Goal: Book appointment/travel/reservation

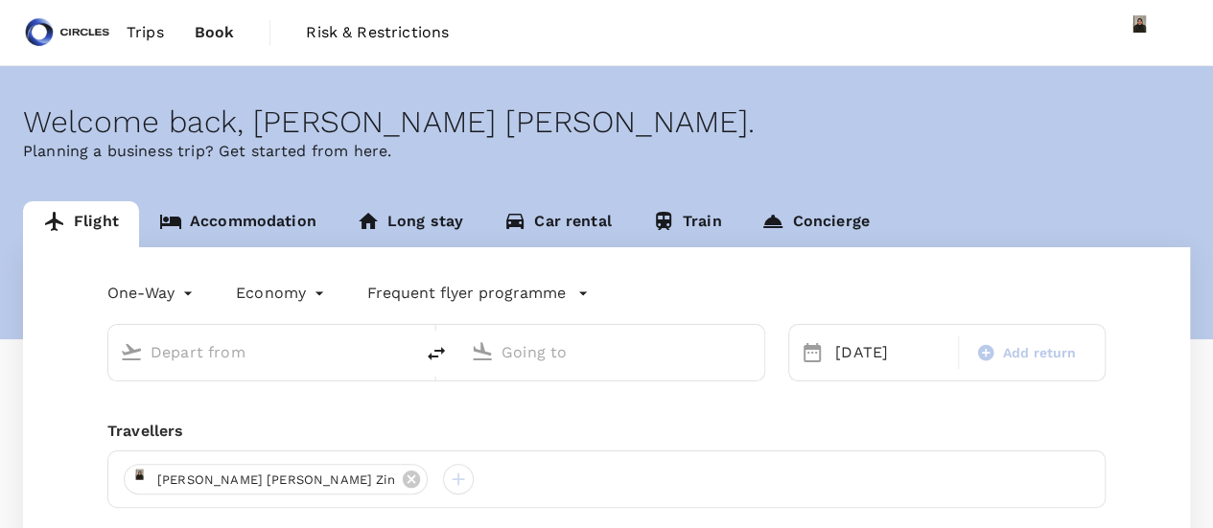
type input "Abu Dhabi, United Arab Emirates (any)"
type input "Noi Bai Intl (HAN)"
type input "Abu Dhabi, United Arab Emirates (any)"
type input "Noi Bai Intl (HAN)"
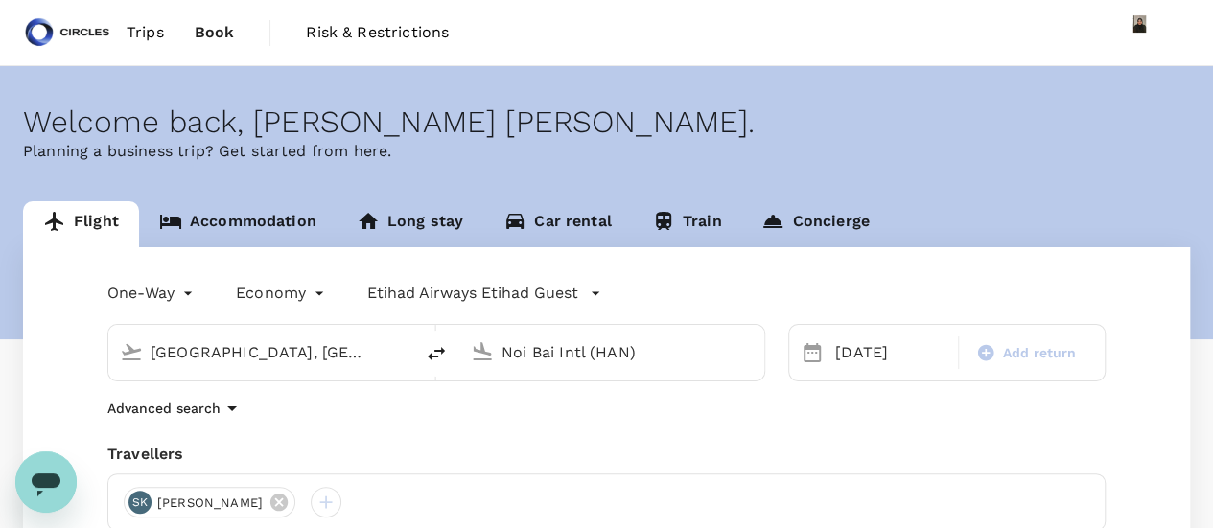
click at [145, 28] on span "Trips" at bounding box center [145, 32] width 37 height 23
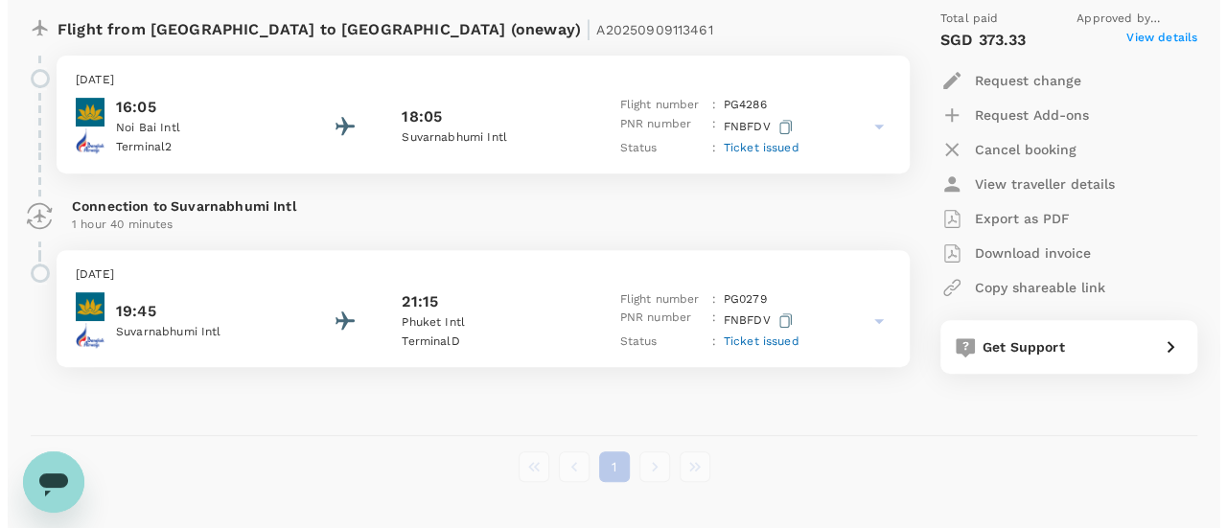
scroll to position [363, 0]
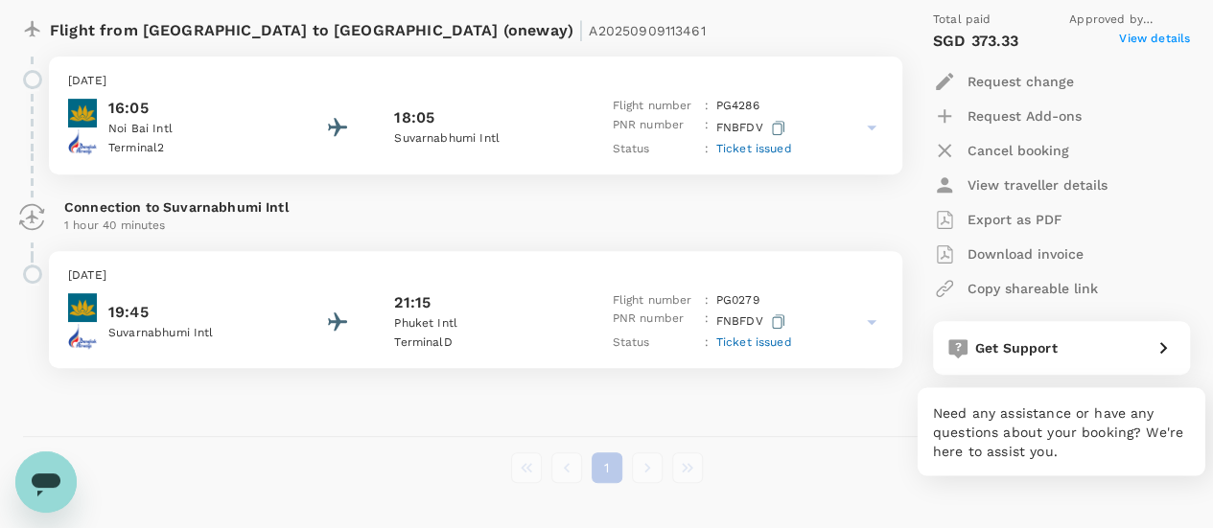
click at [1143, 367] on div "Get Support" at bounding box center [1061, 348] width 257 height 54
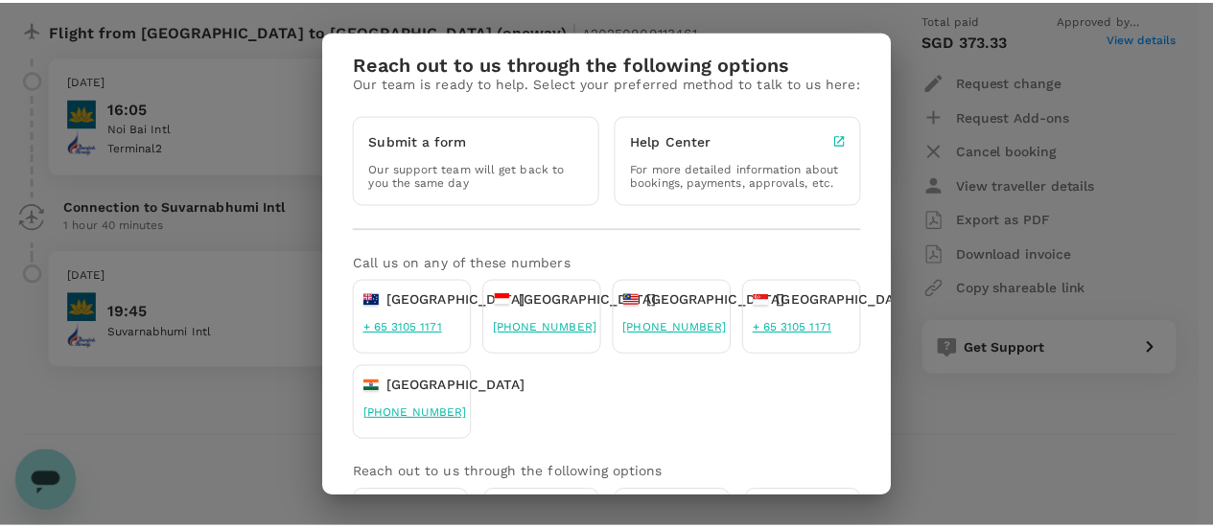
scroll to position [101, 0]
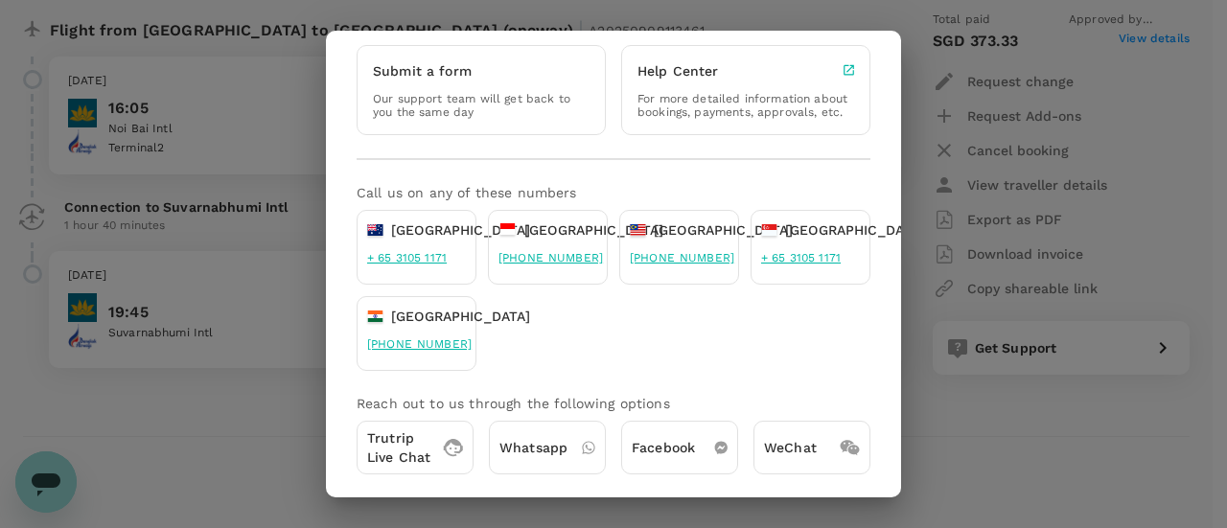
click at [1036, 448] on div "Reach out to us through the following options Our team is ready to help. Select…" at bounding box center [613, 264] width 1227 height 528
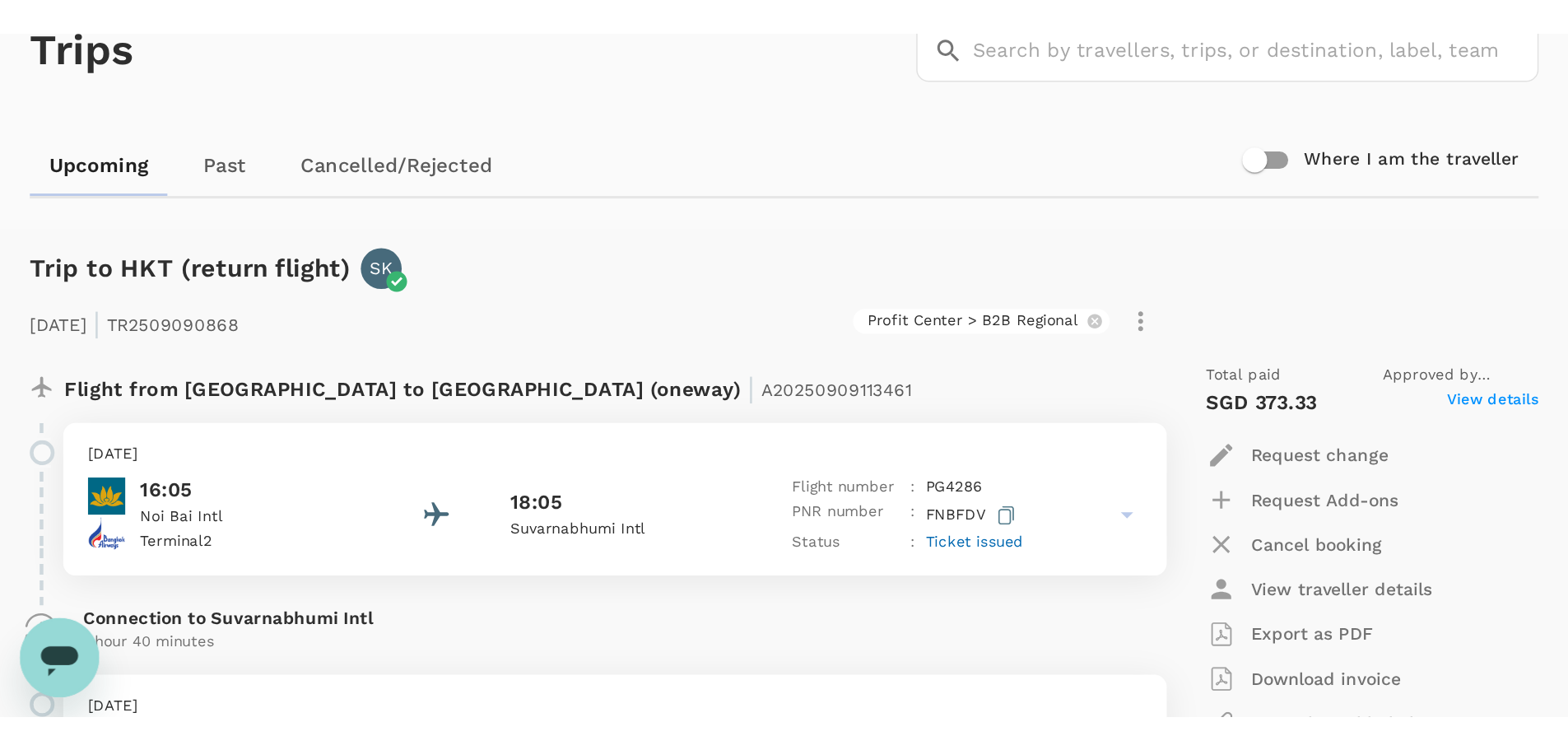
scroll to position [0, 0]
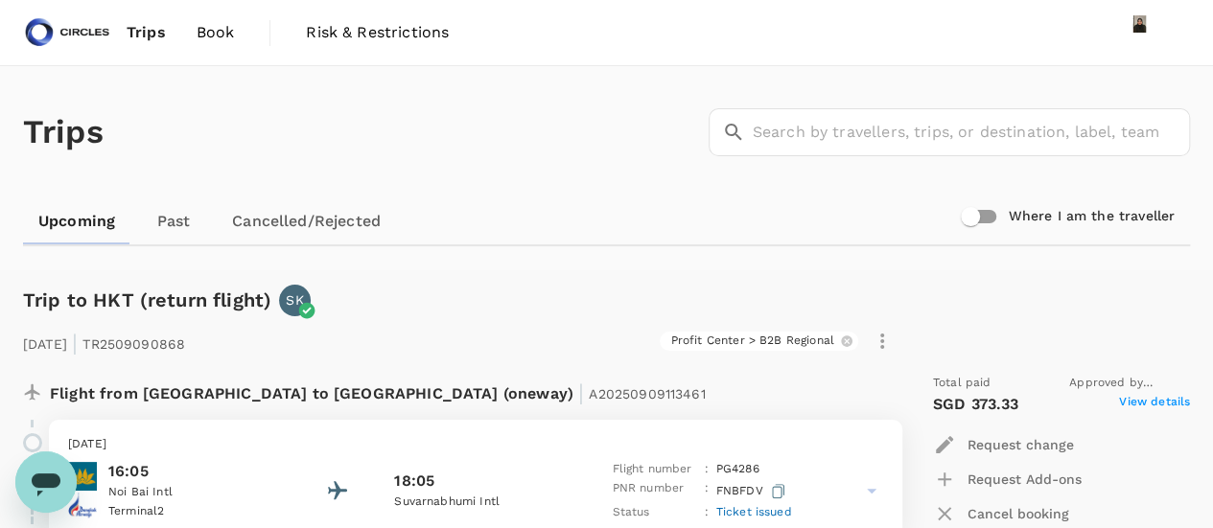
drag, startPoint x: 138, startPoint y: 140, endPoint x: 141, endPoint y: 234, distance: 94.0
click at [138, 140] on div "Trips ​ ​" at bounding box center [602, 128] width 1175 height 140
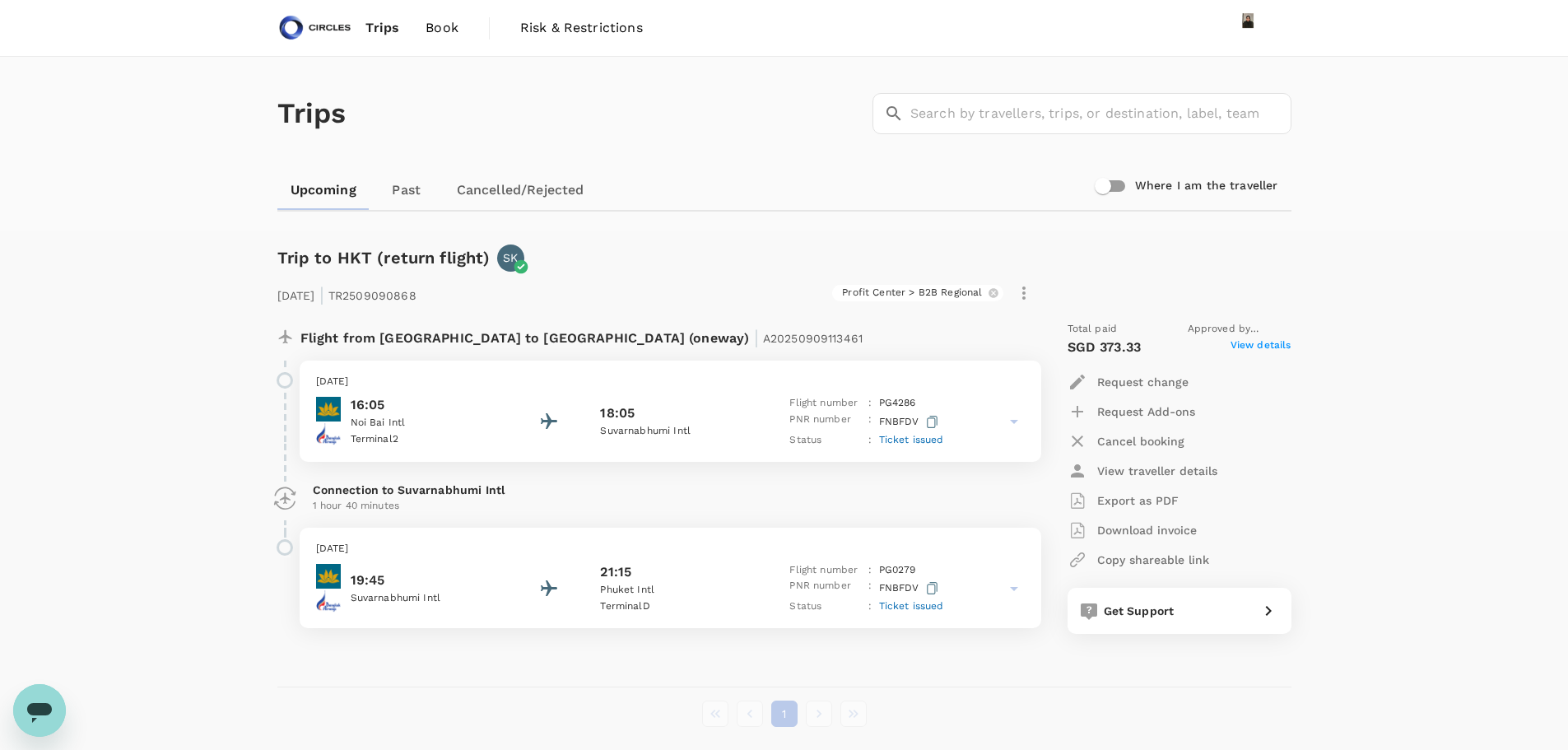
click at [383, 27] on span "Trips" at bounding box center [382, 27] width 33 height 20
click at [435, 26] on span "Book" at bounding box center [442, 27] width 33 height 20
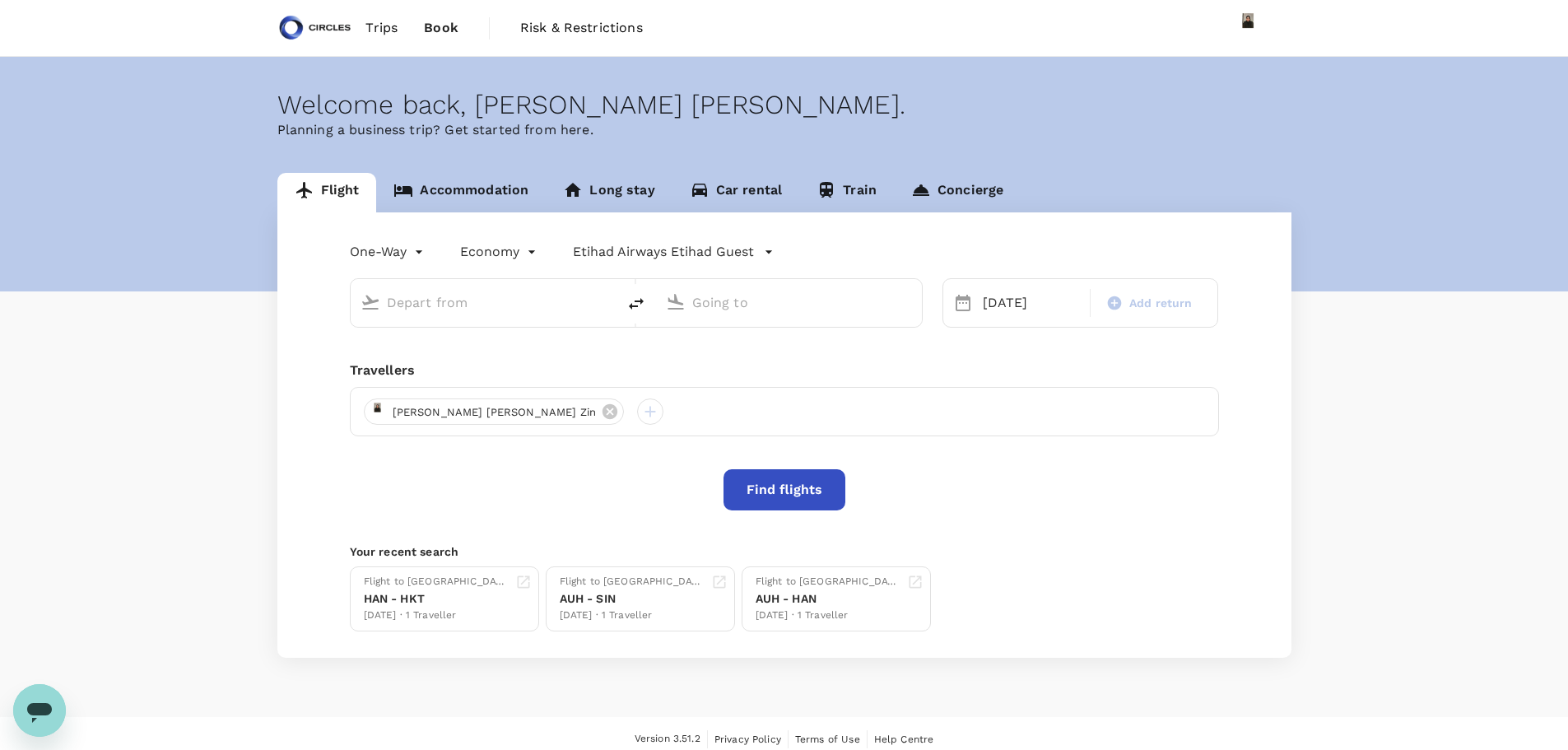
click at [484, 184] on link "Accommodation" at bounding box center [461, 192] width 170 height 39
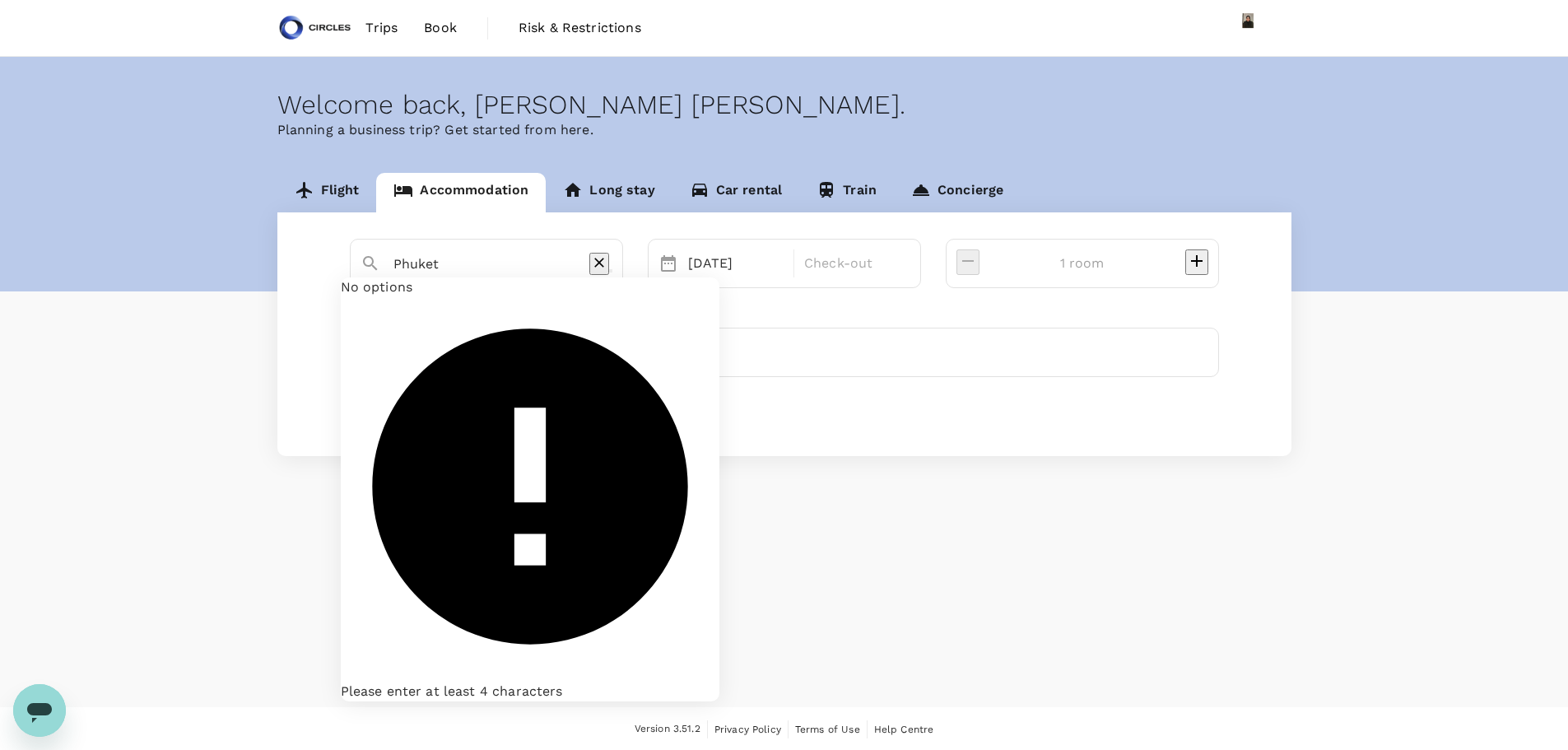
click at [452, 269] on input "Phuket" at bounding box center [479, 263] width 173 height 26
type input "f"
type input "ha"
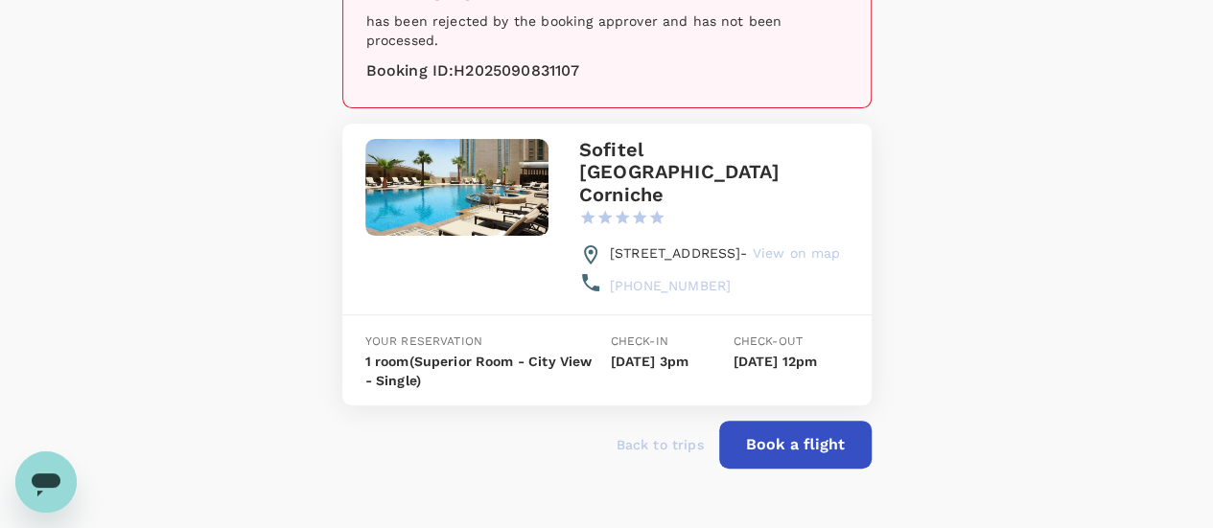
scroll to position [185, 0]
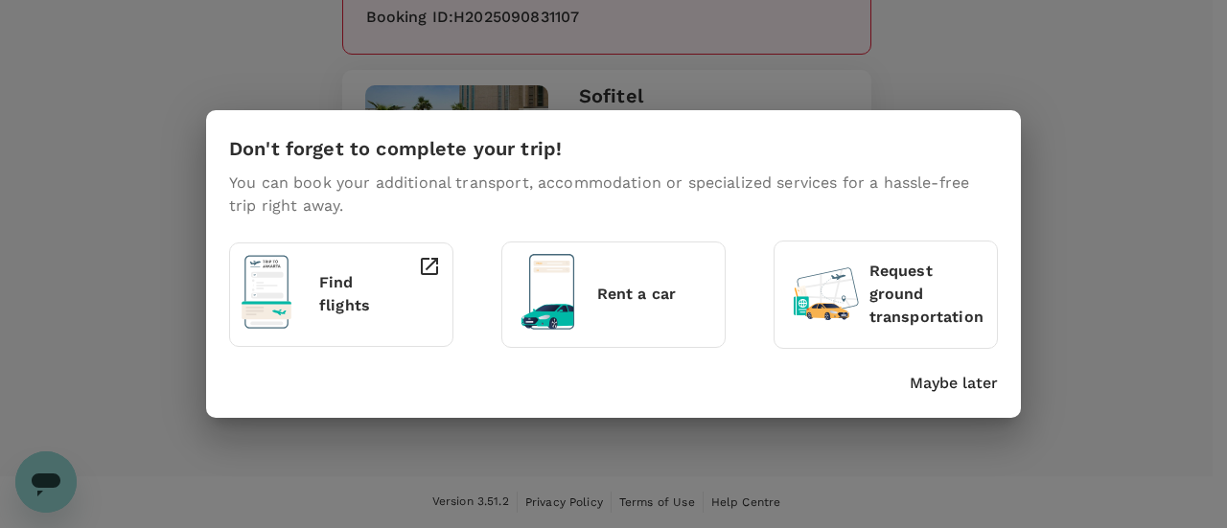
click at [1212, 347] on html "Trips Book Risk & Restrictions Booking rejected has been rejected by the bookin…" at bounding box center [613, 171] width 1227 height 713
click at [986, 379] on p "Maybe later" at bounding box center [954, 383] width 88 height 23
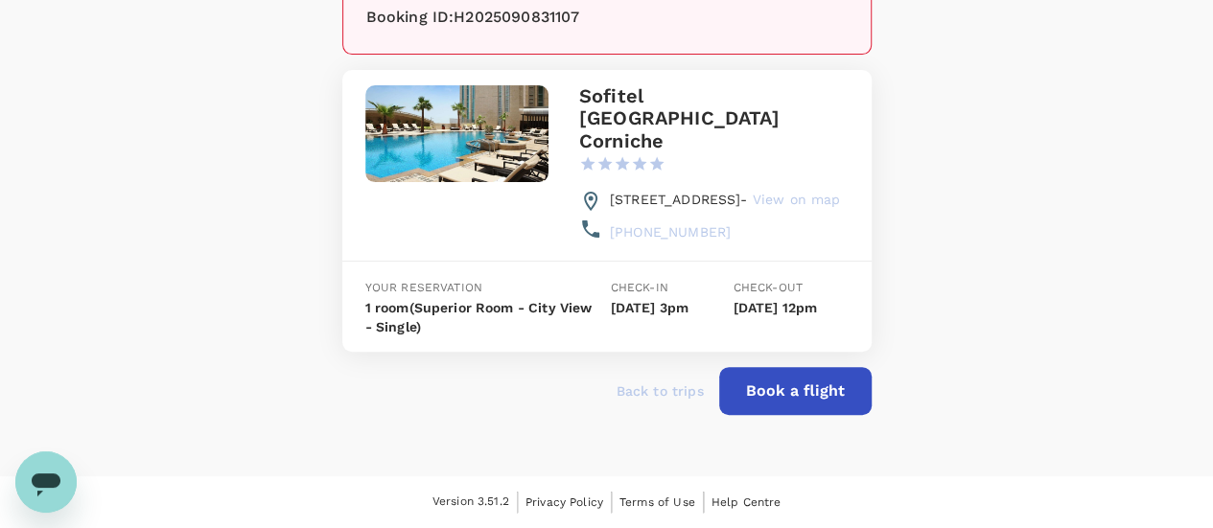
drag, startPoint x: 1211, startPoint y: 351, endPoint x: 1224, endPoint y: 319, distance: 34.0
click at [1212, 319] on html "Trips Book Risk & Restrictions Booking rejected has been rejected by the bookin…" at bounding box center [606, 171] width 1213 height 713
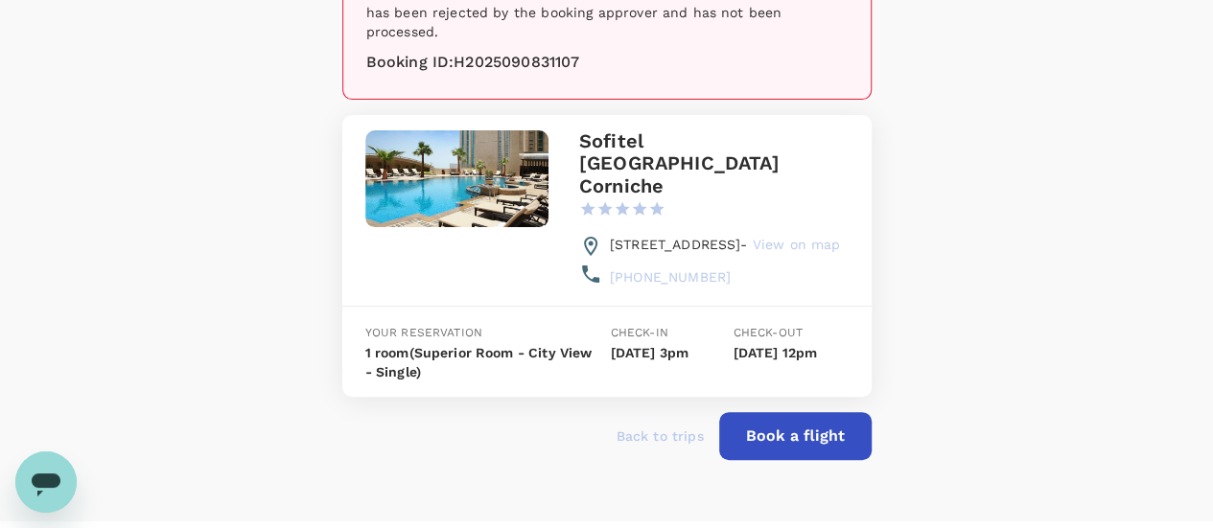
scroll to position [136, 0]
